Goal: Task Accomplishment & Management: Use online tool/utility

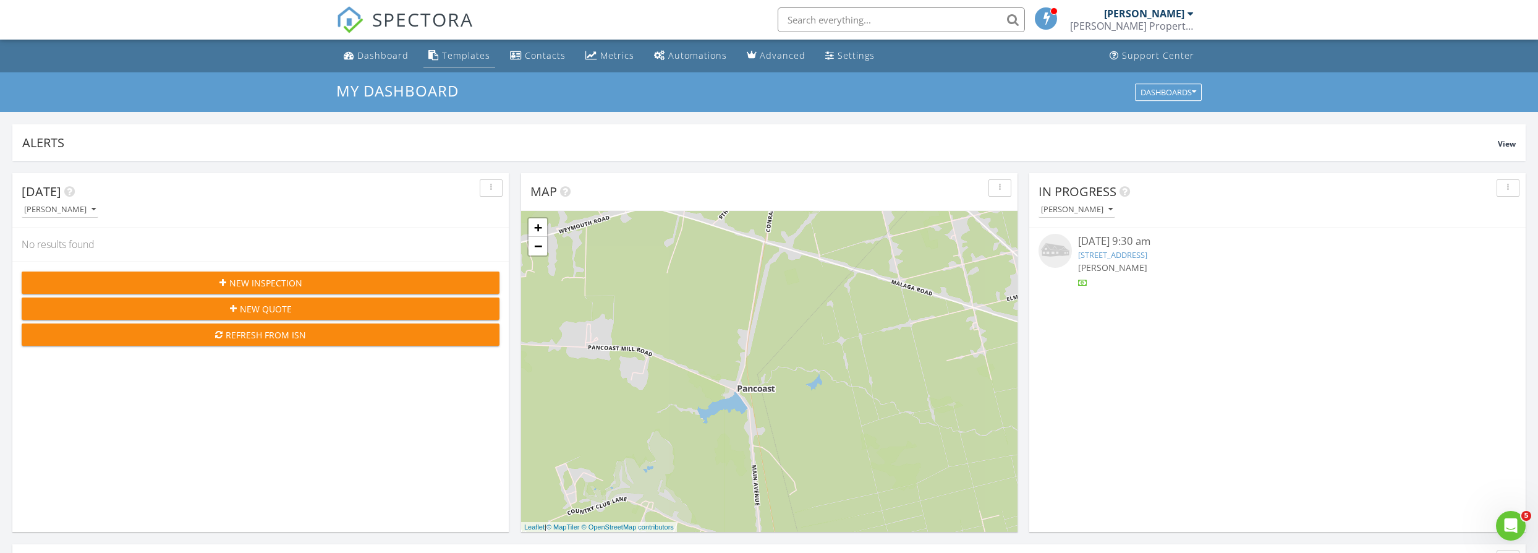
click at [461, 52] on div "Templates" at bounding box center [466, 55] width 48 height 12
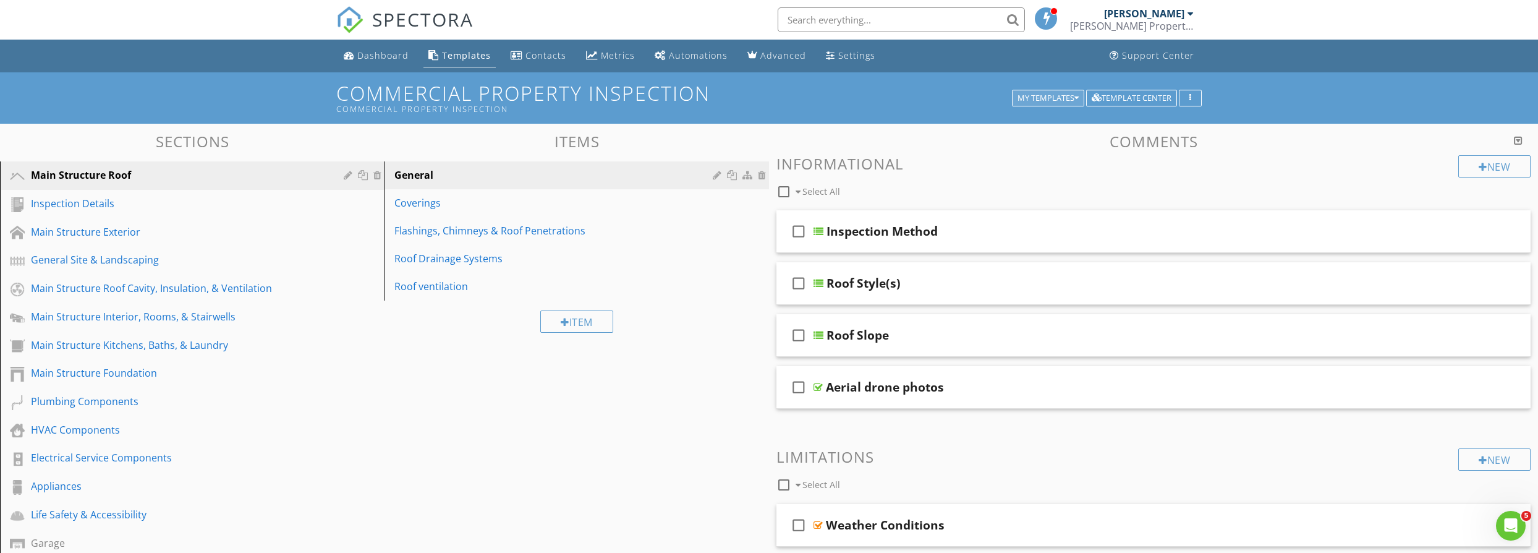
click at [1059, 95] on div "My Templates" at bounding box center [1047, 98] width 61 height 9
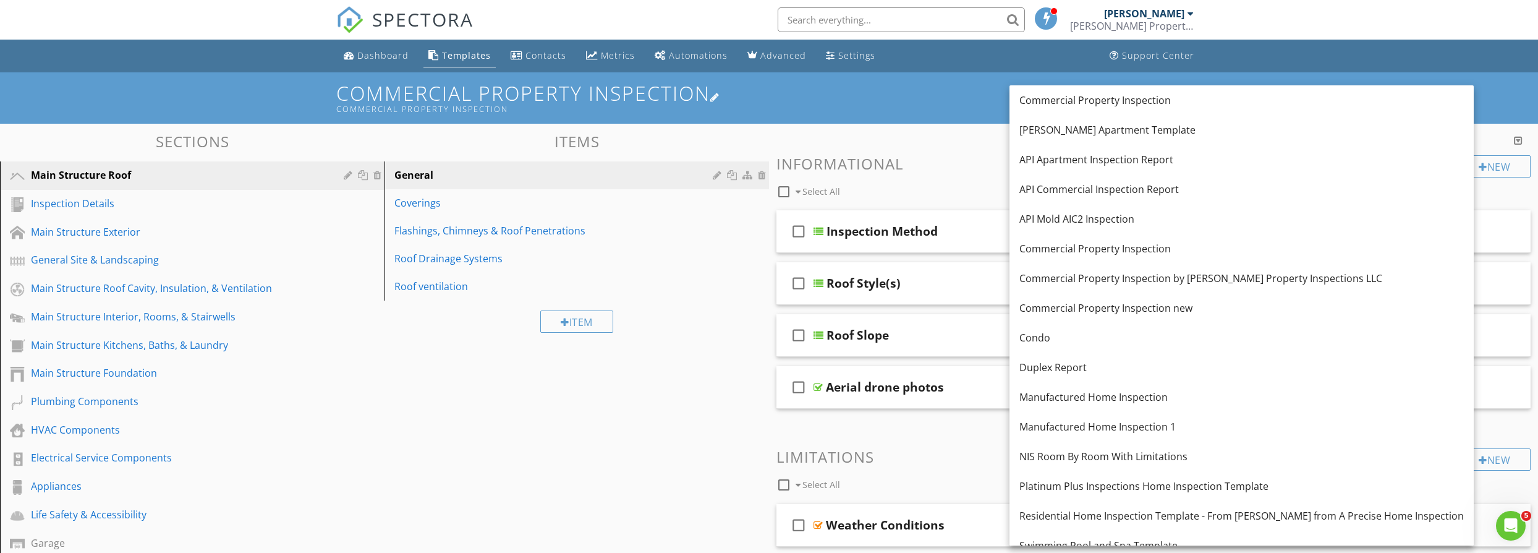
click at [948, 104] on div "Commercial Property Inspection" at bounding box center [676, 109] width 680 height 10
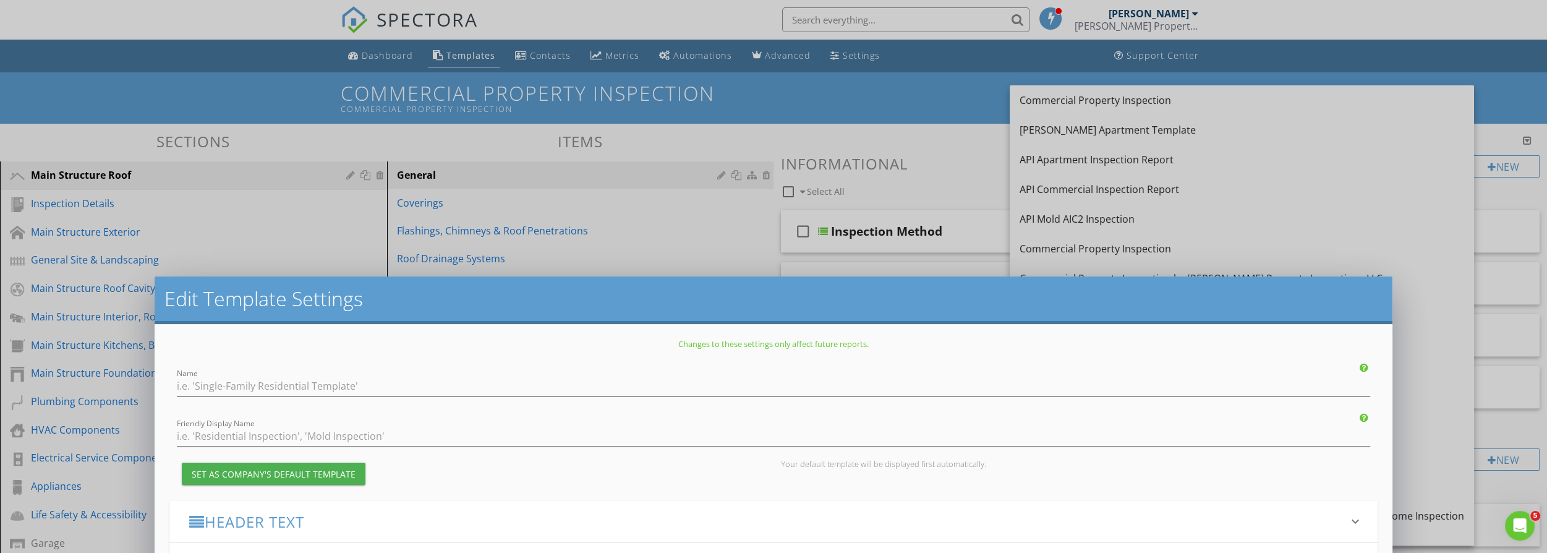
type input "Commercial Property Inspection"
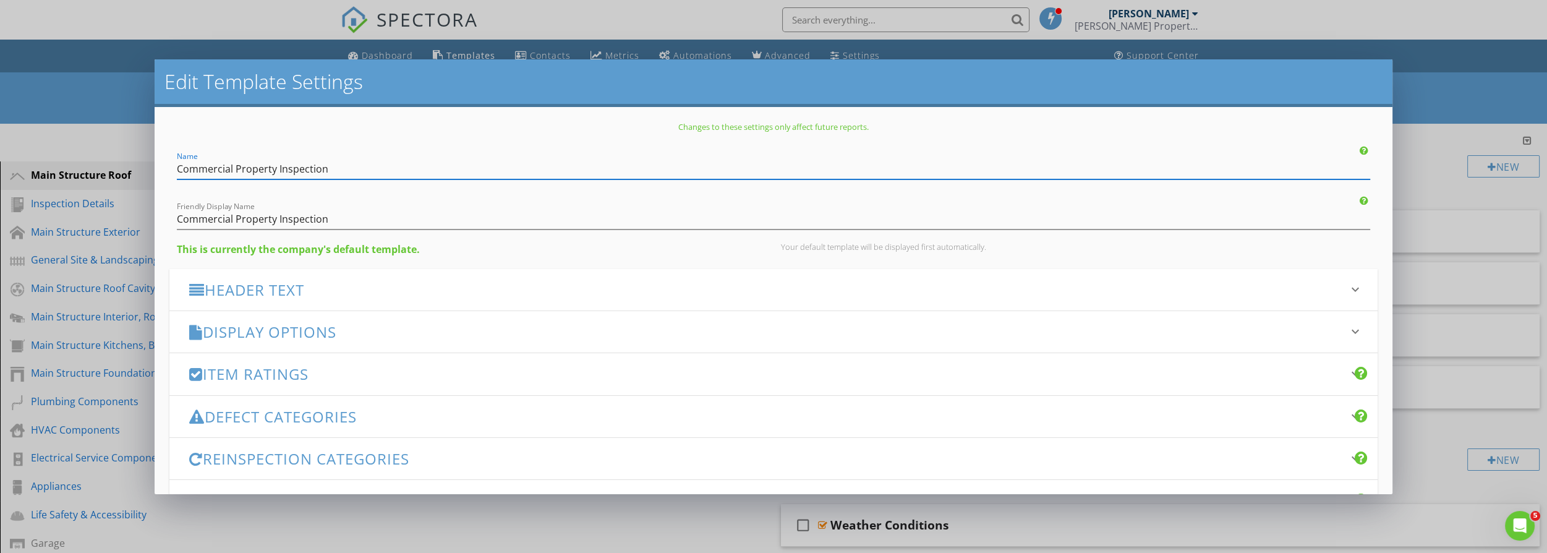
click at [1457, 91] on div "Edit Template Settings Changes to these settings only affect future reports. Na…" at bounding box center [773, 276] width 1547 height 553
